Goal: Information Seeking & Learning: Learn about a topic

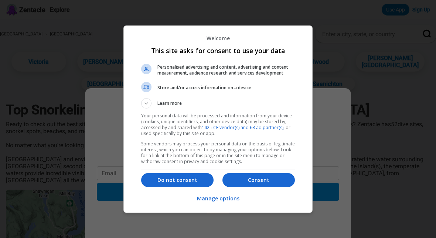
click at [268, 184] on button "Consent" at bounding box center [258, 180] width 72 height 14
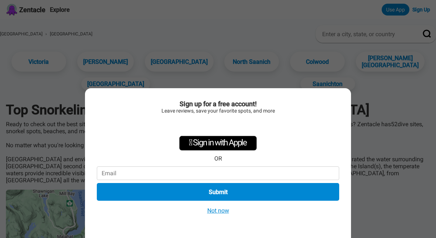
click at [222, 212] on button "Not now" at bounding box center [218, 211] width 26 height 8
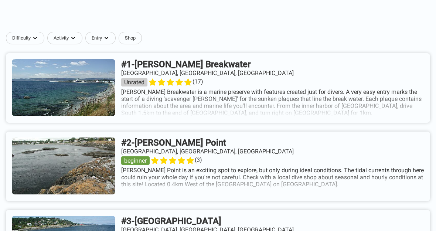
scroll to position [322, 0]
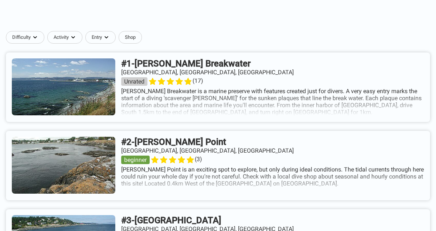
click at [63, 98] on link at bounding box center [218, 87] width 424 height 69
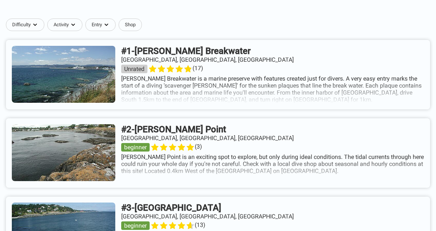
scroll to position [335, 0]
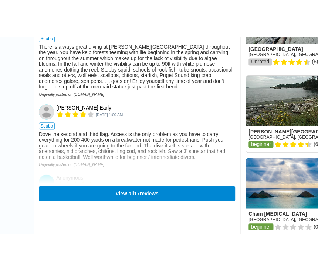
scroll to position [948, 0]
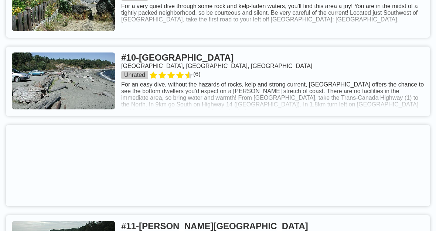
scroll to position [1118, 0]
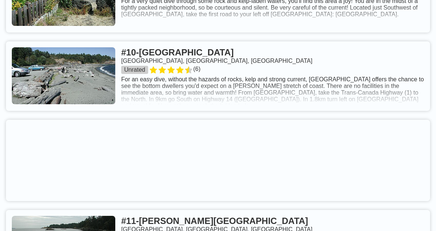
click at [140, 65] on link at bounding box center [218, 75] width 424 height 69
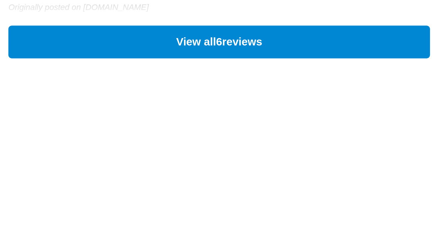
scroll to position [1026, 0]
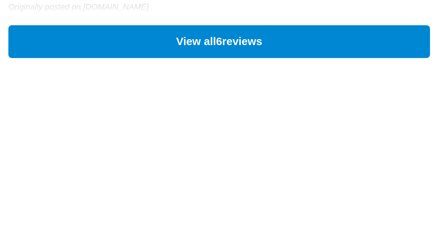
click at [45, 90] on button "View all 6 reviews" at bounding box center [159, 99] width 228 height 18
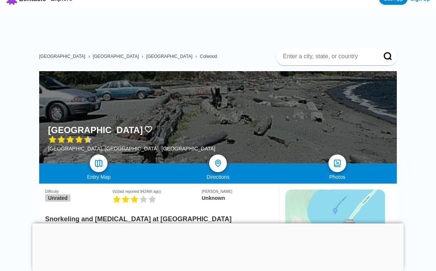
scroll to position [0, 0]
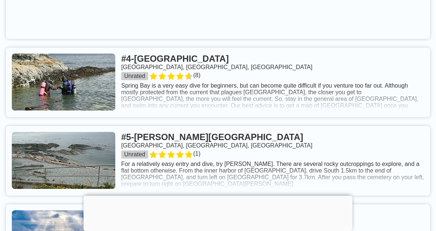
scroll to position [648, 0]
click at [86, 95] on link at bounding box center [218, 81] width 424 height 69
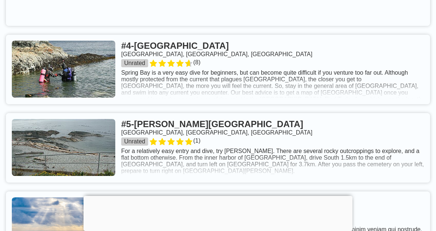
scroll to position [661, 0]
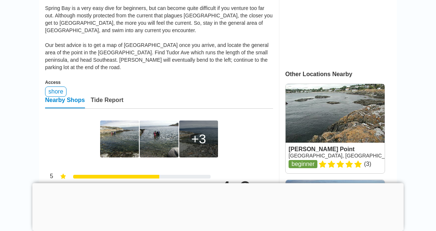
scroll to position [235, 0]
click at [354, 150] on link at bounding box center [335, 128] width 99 height 89
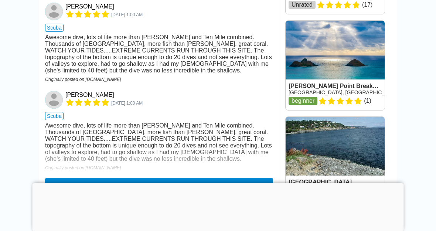
scroll to position [741, 0]
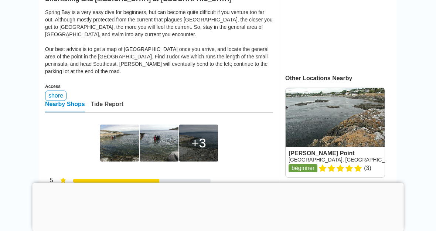
scroll to position [229, 0]
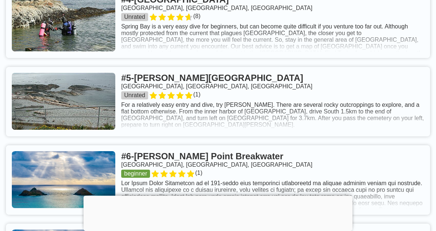
scroll to position [707, 0]
click at [146, 91] on link at bounding box center [218, 101] width 424 height 69
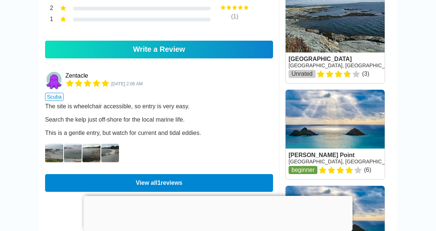
scroll to position [427, 0]
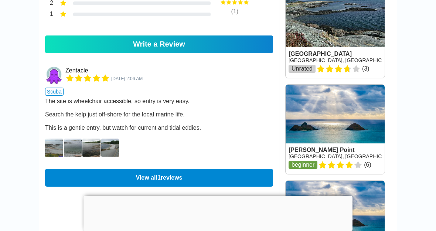
click at [55, 155] on img at bounding box center [54, 148] width 18 height 18
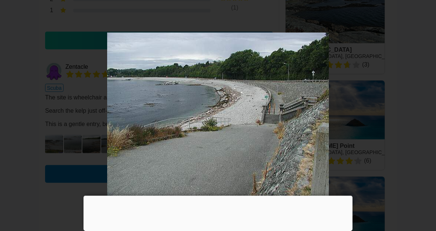
scroll to position [431, 0]
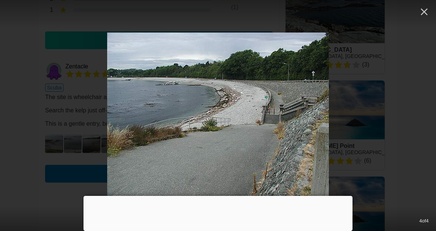
click at [432, 7] on button "button" at bounding box center [424, 12] width 16 height 16
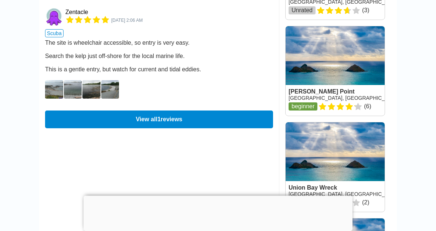
scroll to position [485, 0]
click at [81, 120] on button "View all 1 reviews" at bounding box center [159, 119] width 228 height 18
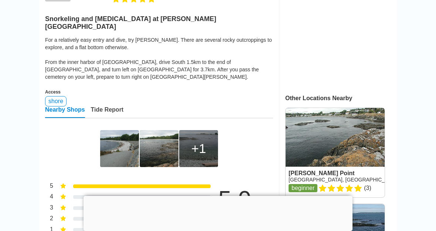
scroll to position [203, 0]
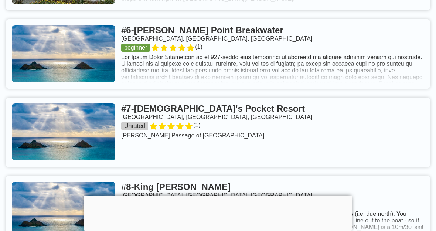
scroll to position [835, 0]
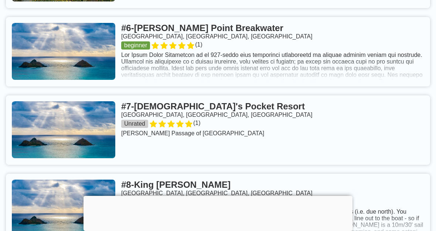
click at [68, 64] on link at bounding box center [218, 51] width 424 height 69
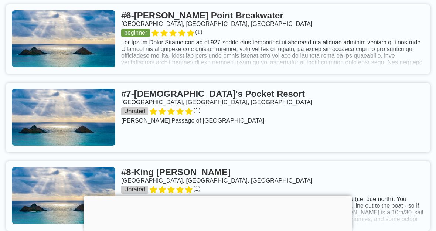
scroll to position [848, 0]
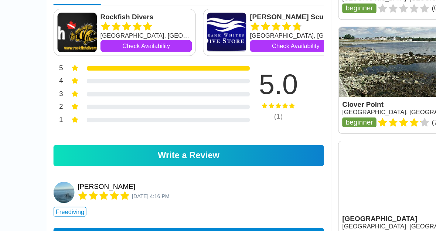
scroll to position [637, 0]
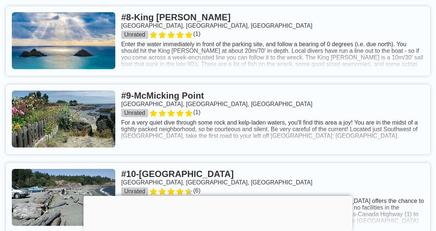
scroll to position [998, 0]
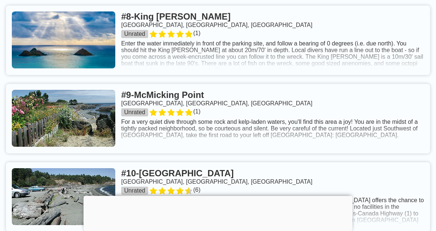
click at [75, 112] on link at bounding box center [218, 118] width 424 height 69
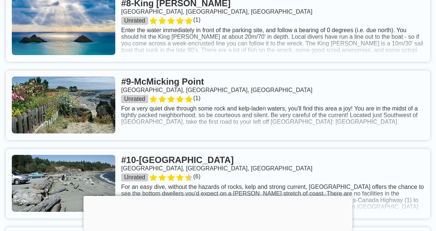
scroll to position [1012, 0]
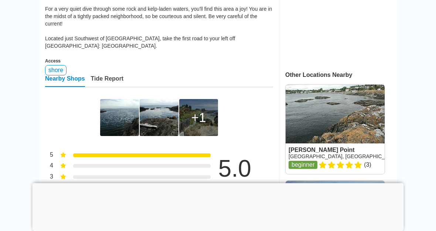
scroll to position [235, 0]
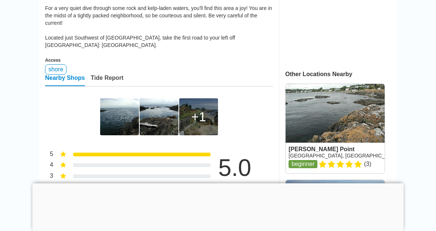
click at [109, 120] on img at bounding box center [119, 116] width 39 height 37
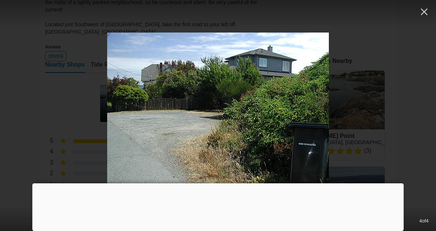
scroll to position [249, 0]
click at [28, 26] on div at bounding box center [218, 13] width 436 height 27
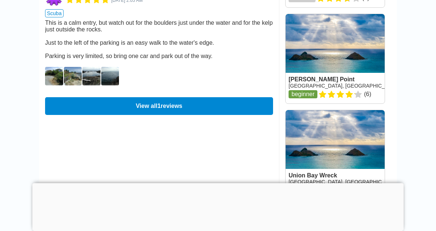
scroll to position [499, 0]
